Goal: Check status

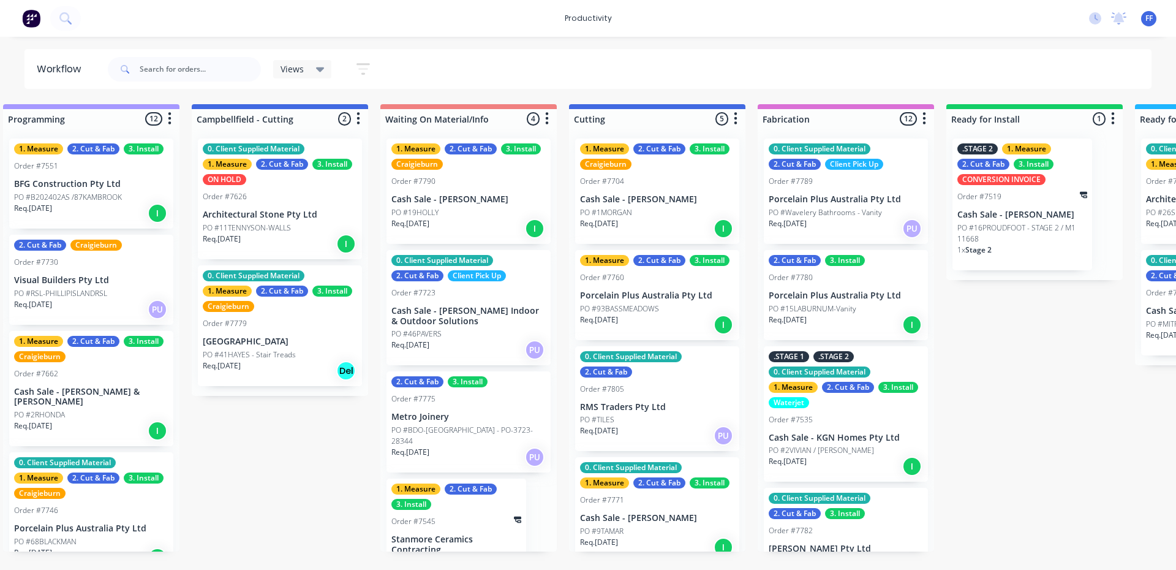
scroll to position [0, 670]
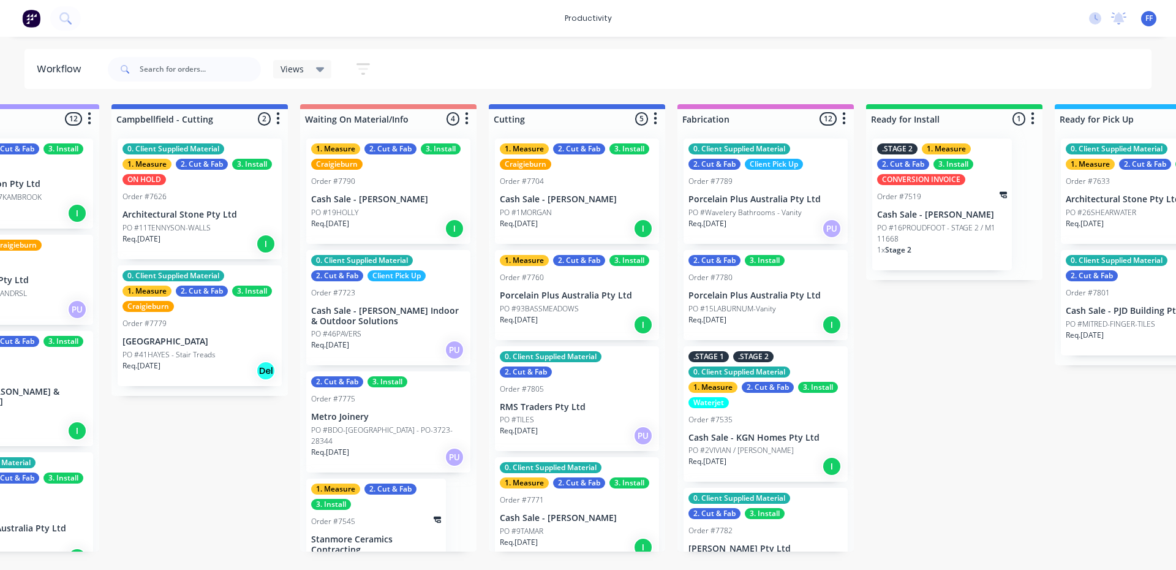
click at [576, 182] on div "Order #7704" at bounding box center [577, 181] width 154 height 11
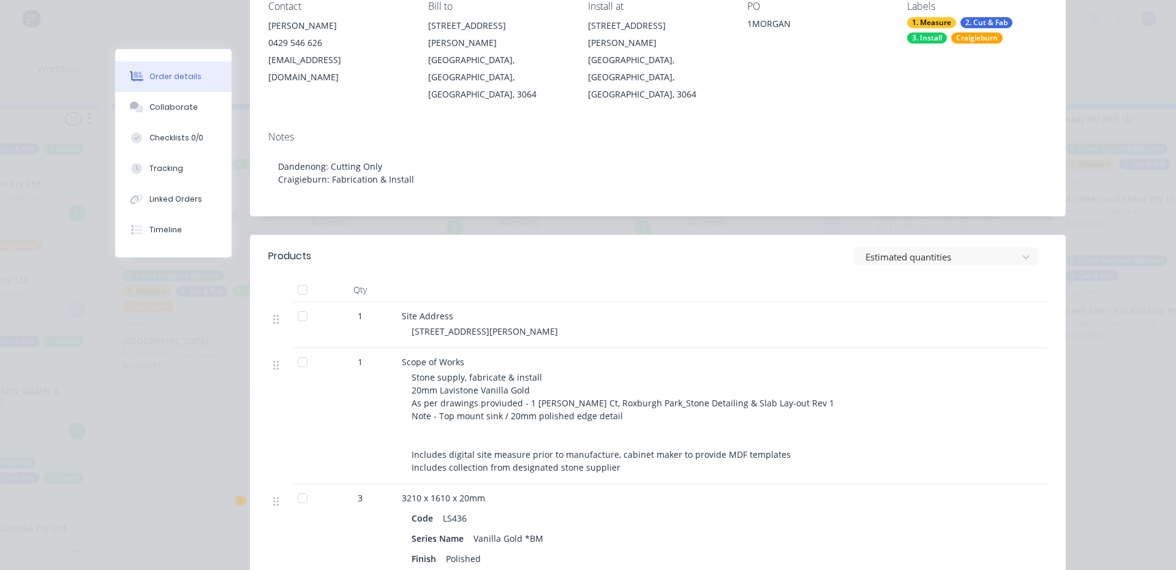
scroll to position [0, 0]
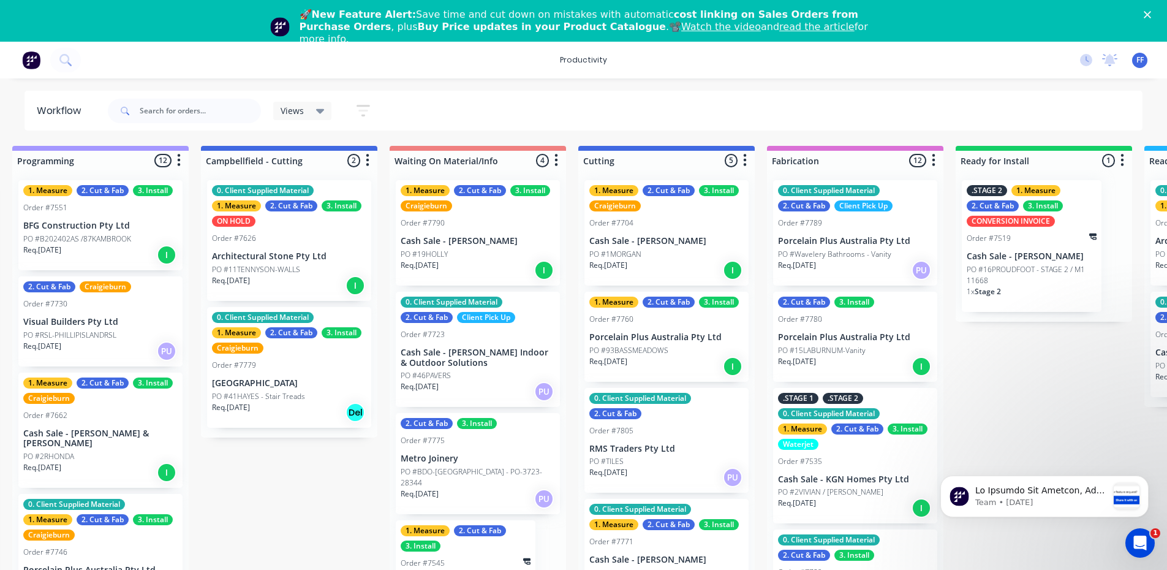
scroll to position [0, 615]
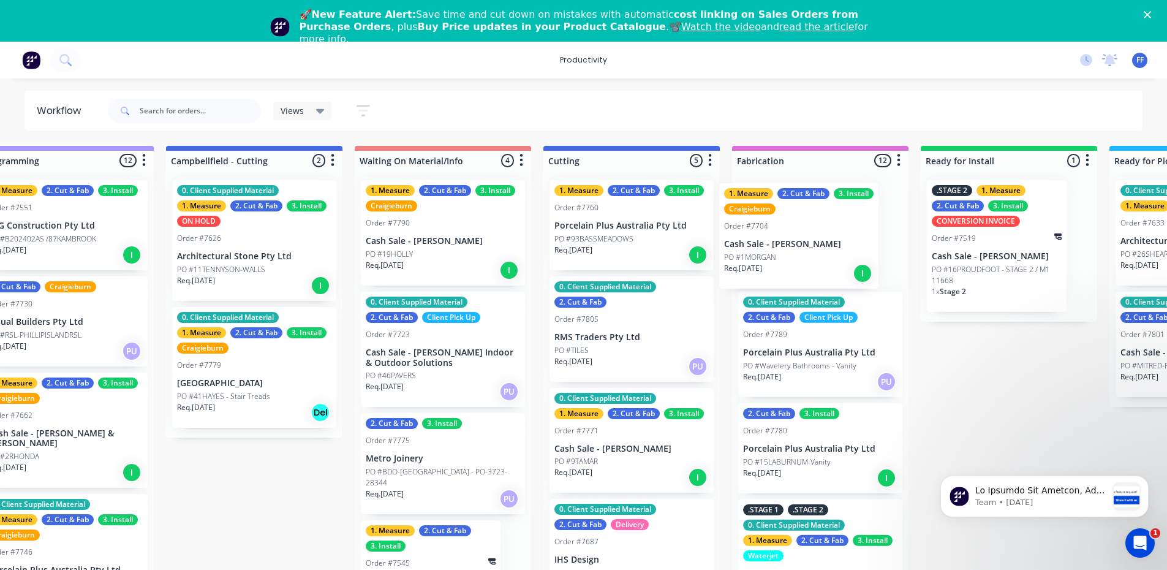
drag, startPoint x: 613, startPoint y: 230, endPoint x: 798, endPoint y: 236, distance: 185.7
click at [798, 236] on div "Submitted 15 1. Measure 2. Cut & Fab 3. Install Order #7635 [PERSON_NAME] Build…" at bounding box center [664, 369] width 2576 height 447
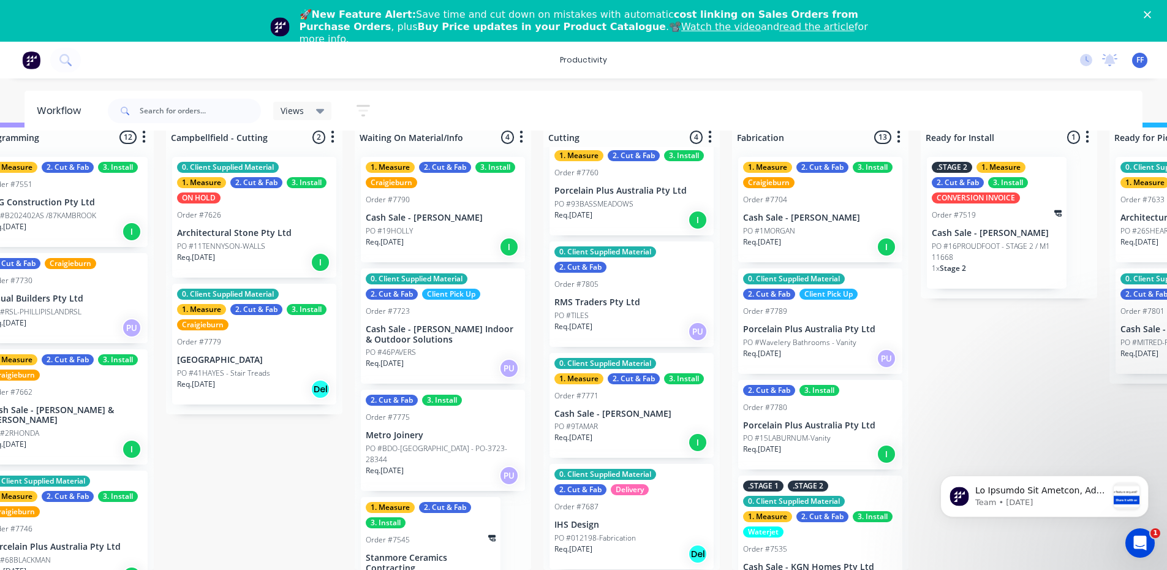
scroll to position [32, 615]
click at [640, 437] on div "Req. [DATE] I" at bounding box center [631, 442] width 154 height 21
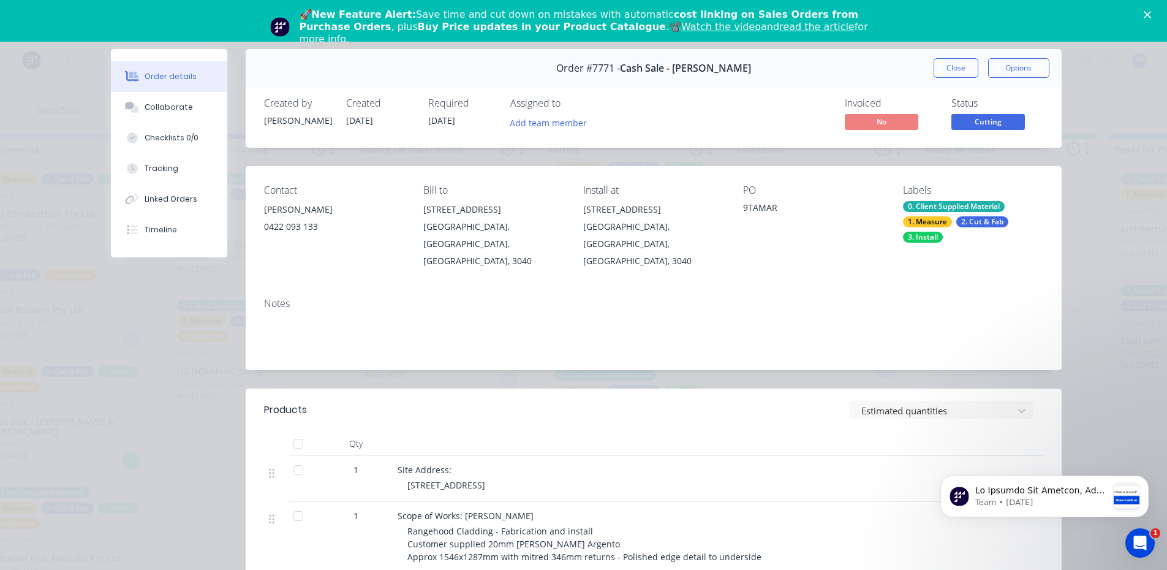
scroll to position [0, 615]
click at [945, 72] on button "Close" at bounding box center [956, 68] width 45 height 20
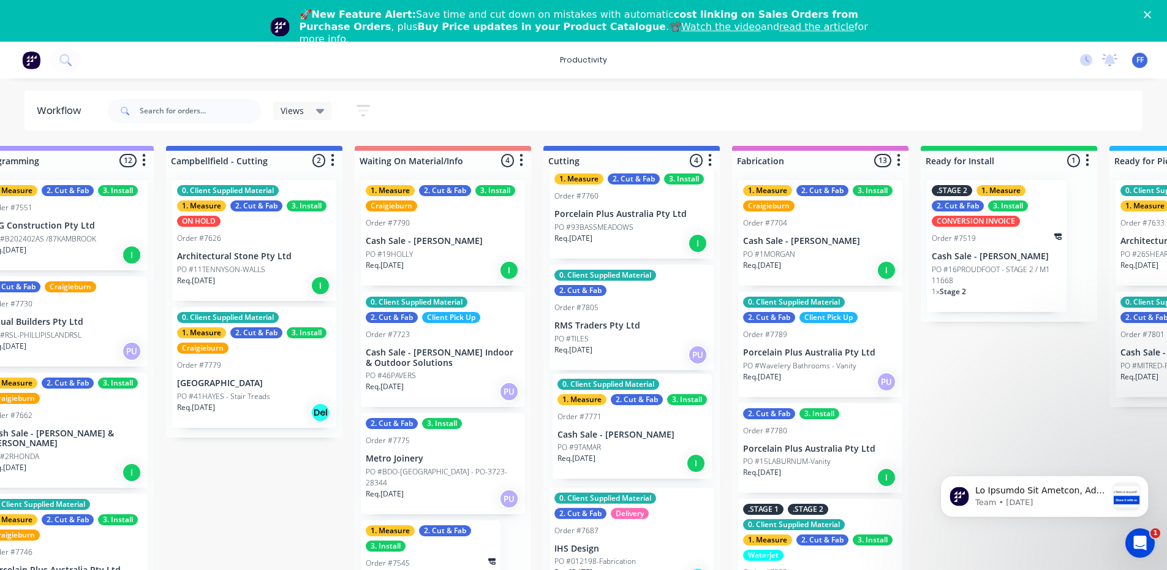
scroll to position [1, 615]
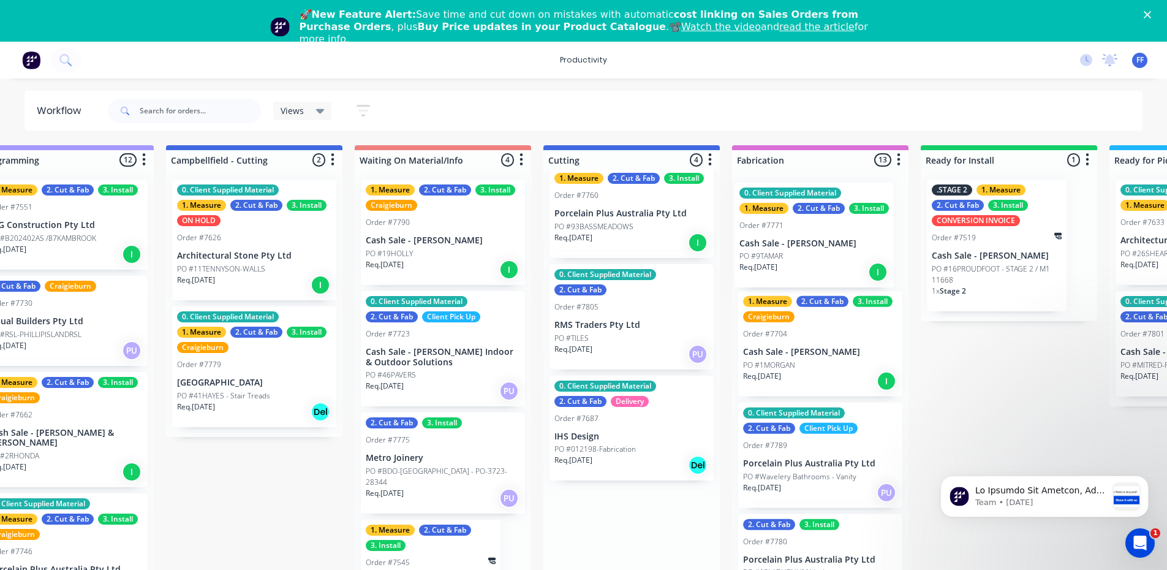
drag, startPoint x: 611, startPoint y: 439, endPoint x: 799, endPoint y: 243, distance: 272.5
click at [799, 243] on div "Submitted 15 1. Measure 2. Cut & Fab 3. Install Order #7635 [PERSON_NAME] Build…" at bounding box center [664, 368] width 2576 height 447
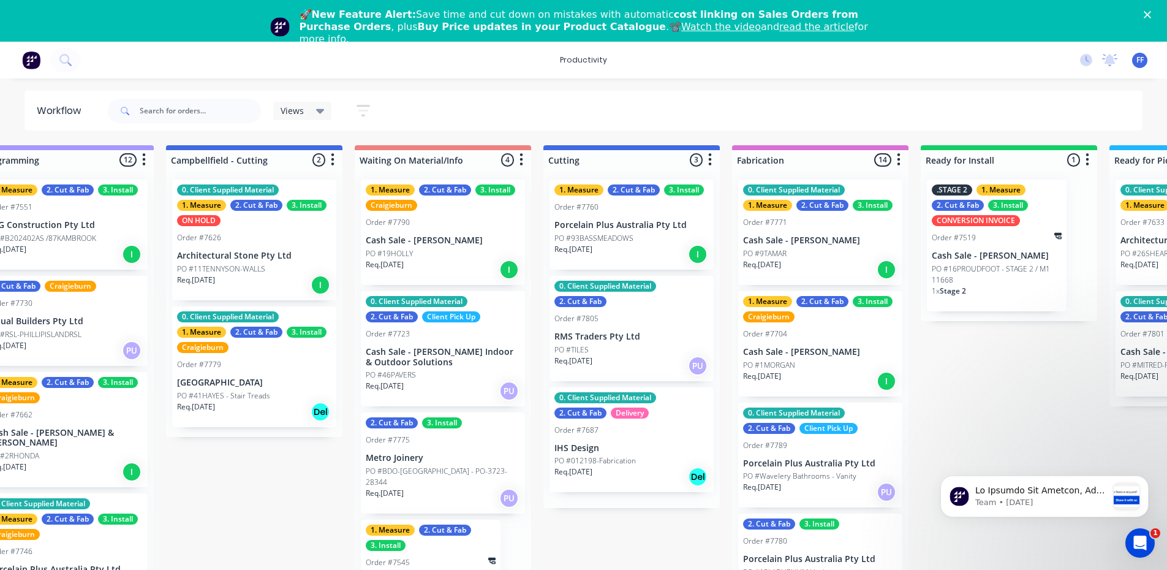
scroll to position [0, 0]
